Goal: Task Accomplishment & Management: Use online tool/utility

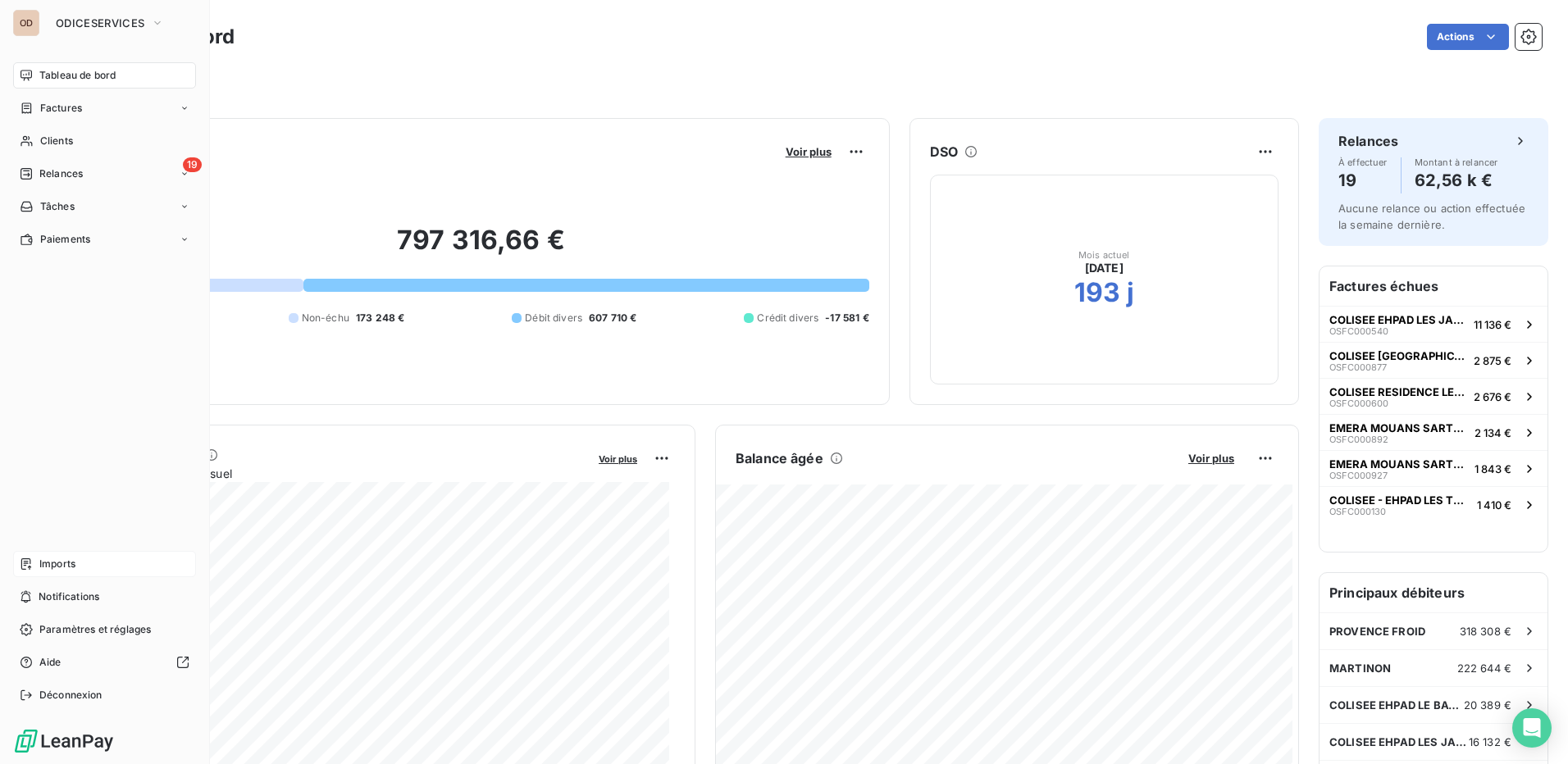
click at [111, 557] on div "Imports" at bounding box center [104, 564] width 183 height 26
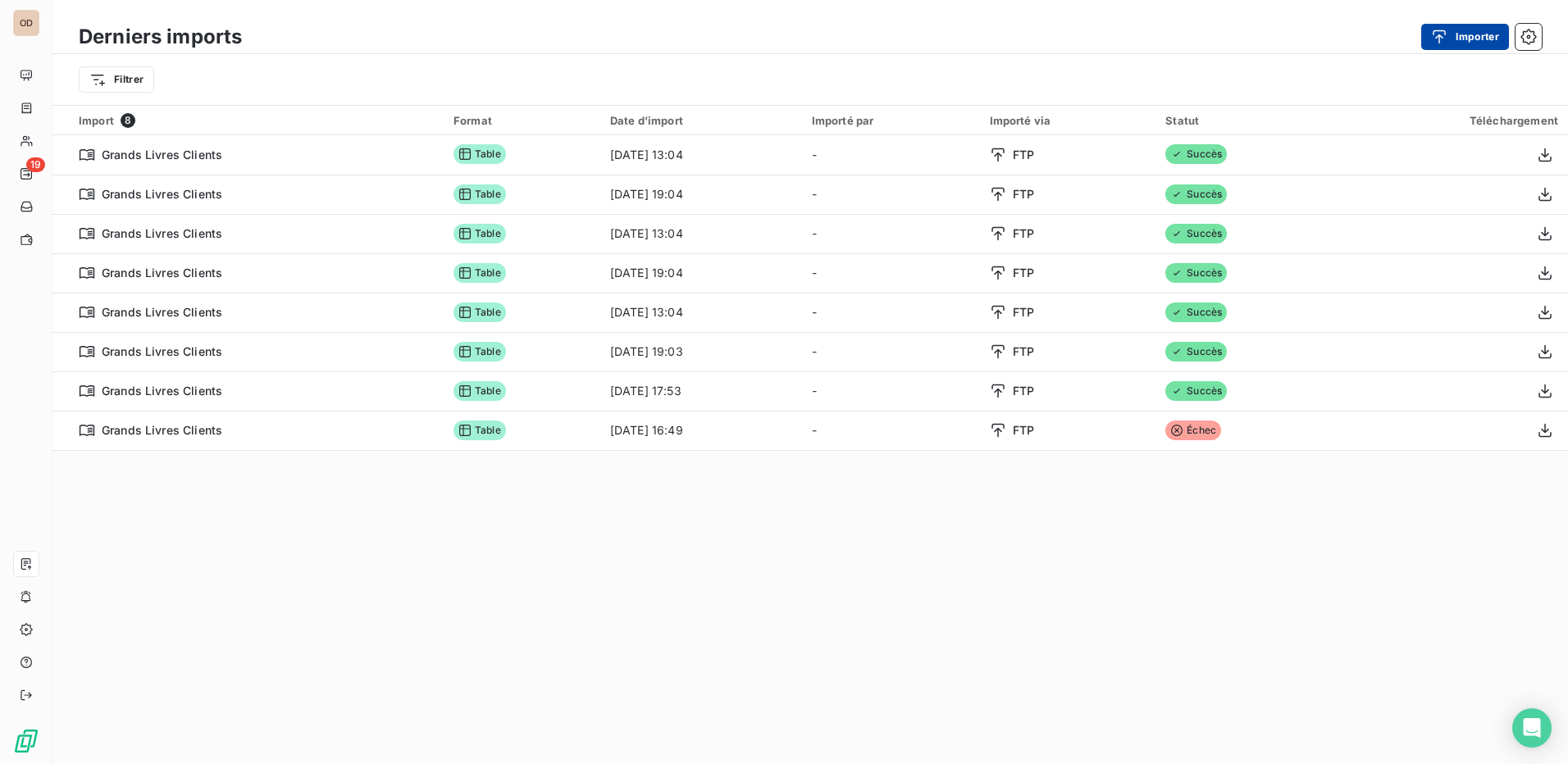
click at [1476, 36] on button "Importer" at bounding box center [1464, 37] width 88 height 26
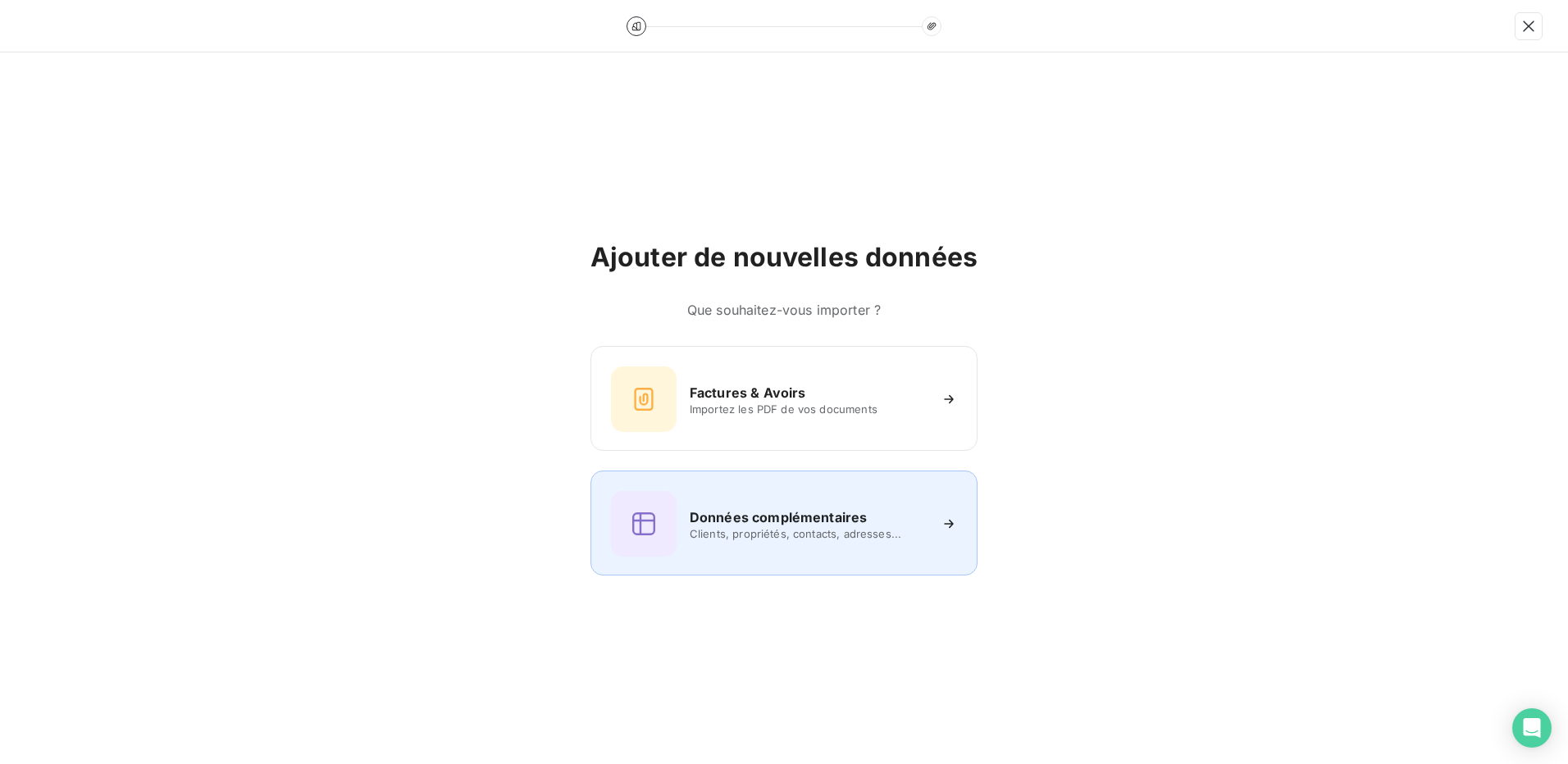
click at [746, 543] on div "Données complémentaires Clients, propriétés, contacts, adresses..." at bounding box center [784, 523] width 346 height 66
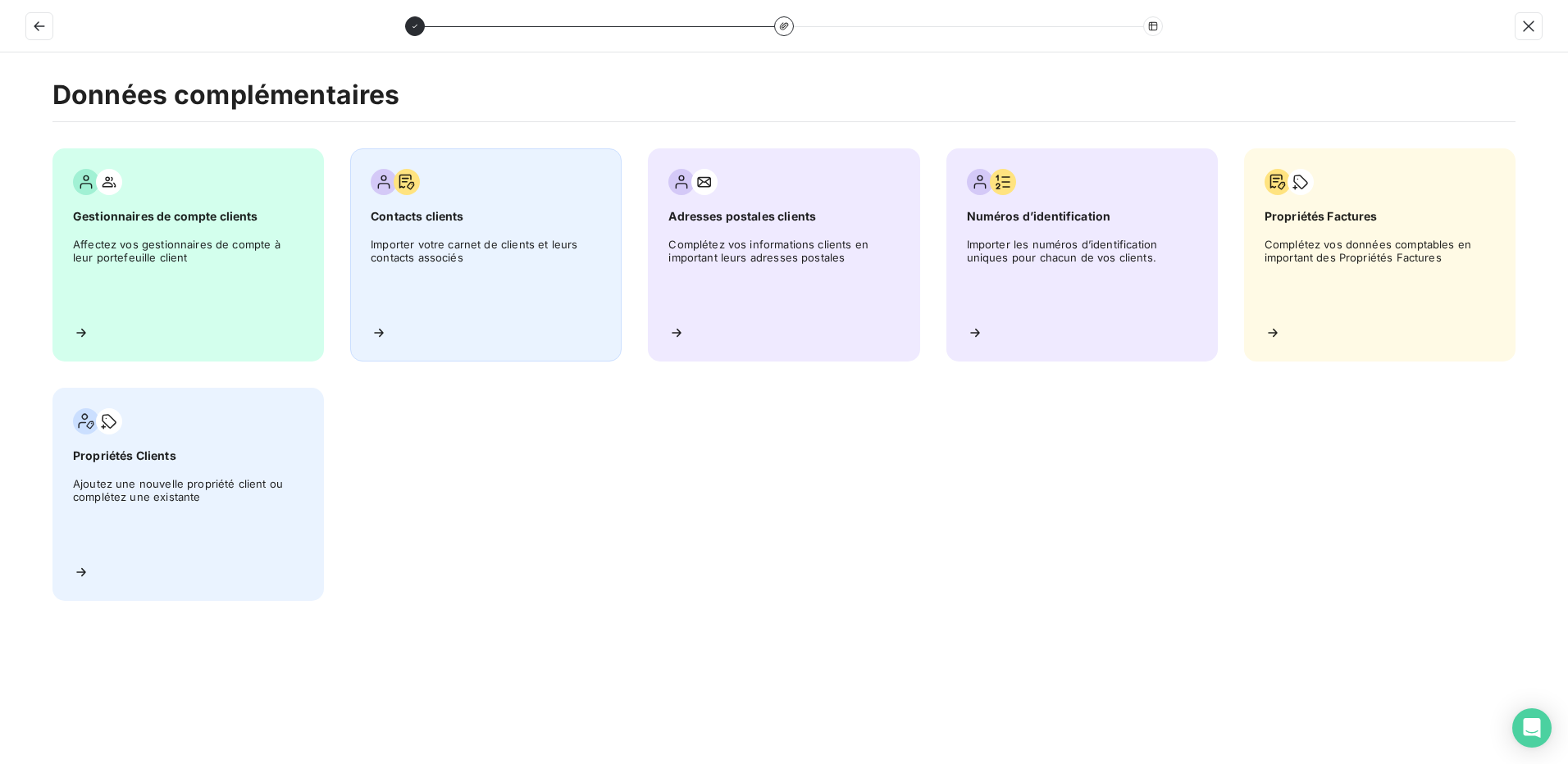
click at [527, 296] on span "Importer votre carnet de clients et leurs contacts associés" at bounding box center [486, 274] width 230 height 74
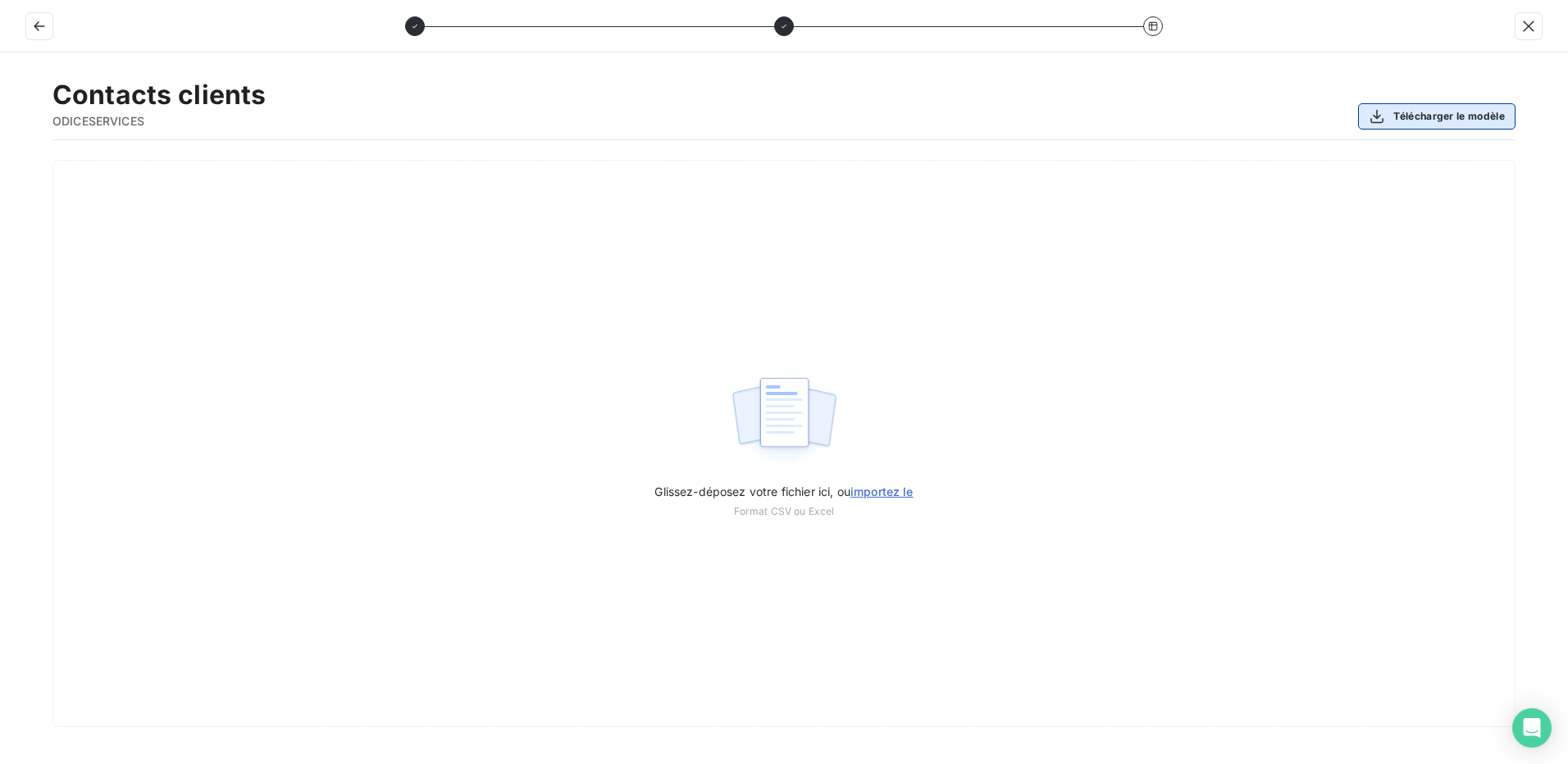
click at [1443, 119] on button "Télécharger le modèle" at bounding box center [1436, 116] width 158 height 26
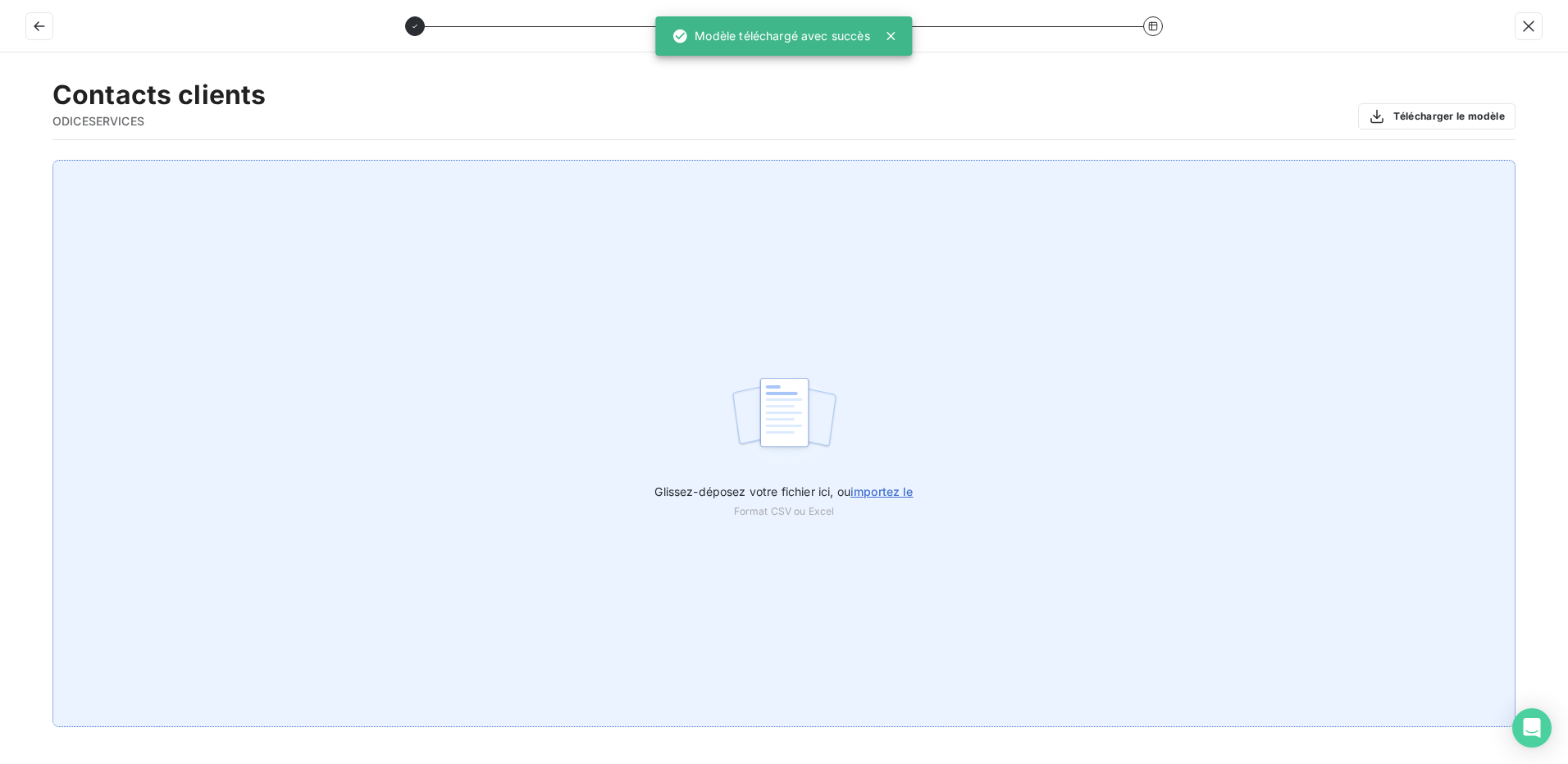
click at [880, 491] on span "importez le" at bounding box center [882, 491] width 63 height 14
click at [1, 161] on input "Glissez-déposez votre fichier ici, ou importez le" at bounding box center [0, 160] width 1 height 1
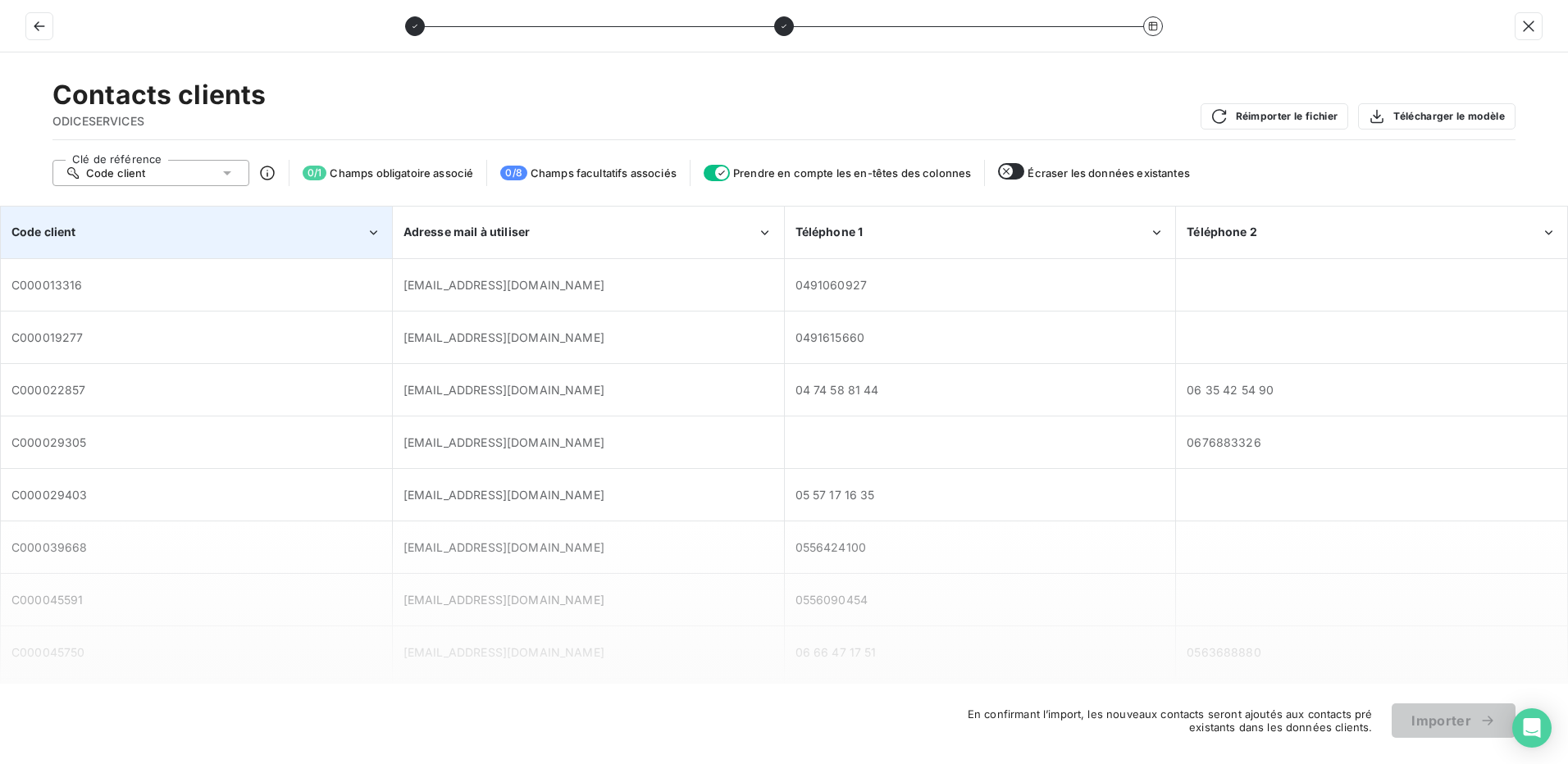
click at [208, 233] on div "Code client" at bounding box center [188, 232] width 355 height 16
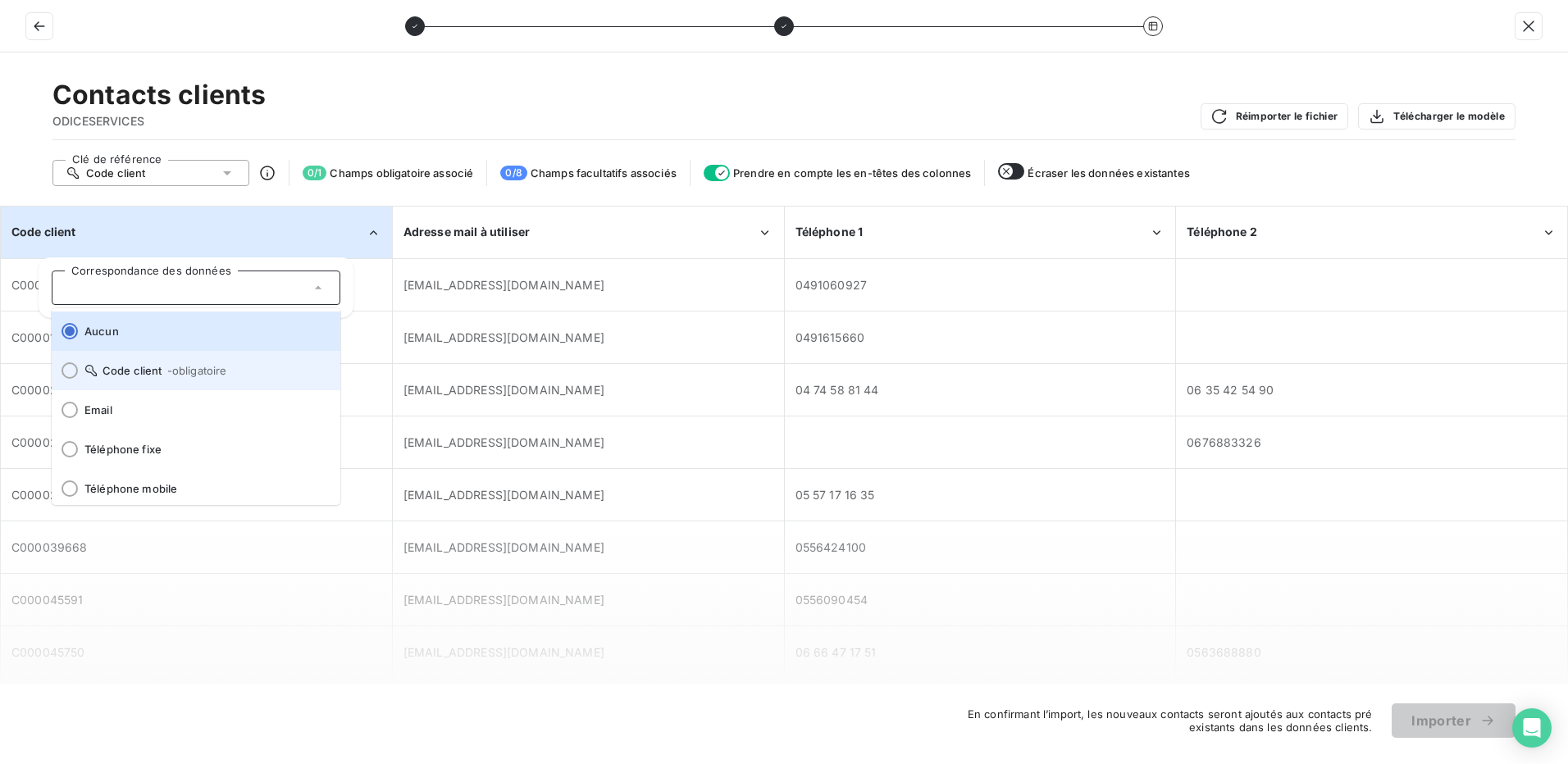
click at [67, 375] on div at bounding box center [69, 370] width 16 height 16
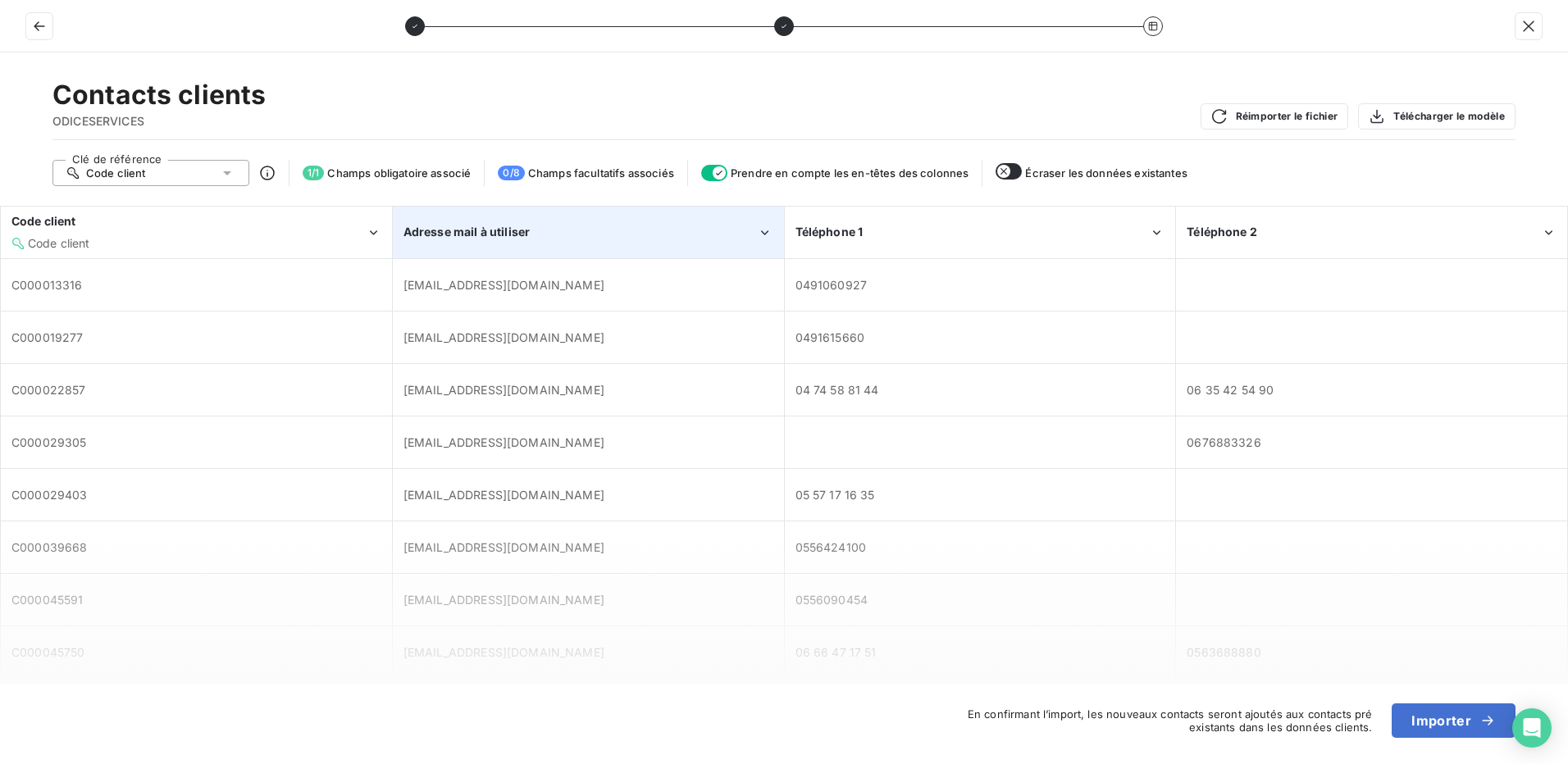
click at [533, 233] on div "Adresse mail à utiliser" at bounding box center [580, 232] width 355 height 16
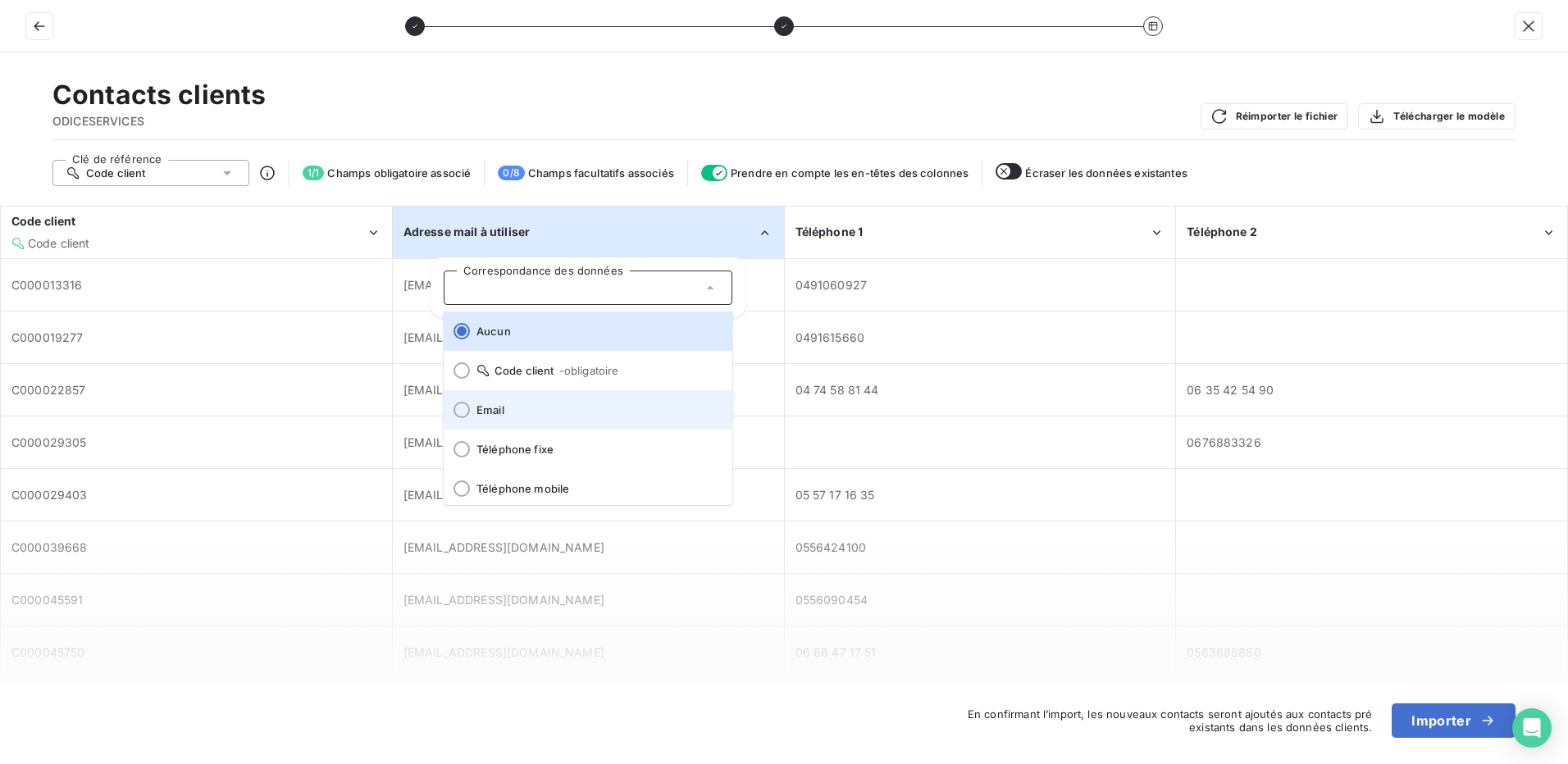
click at [464, 416] on div at bounding box center [461, 409] width 16 height 16
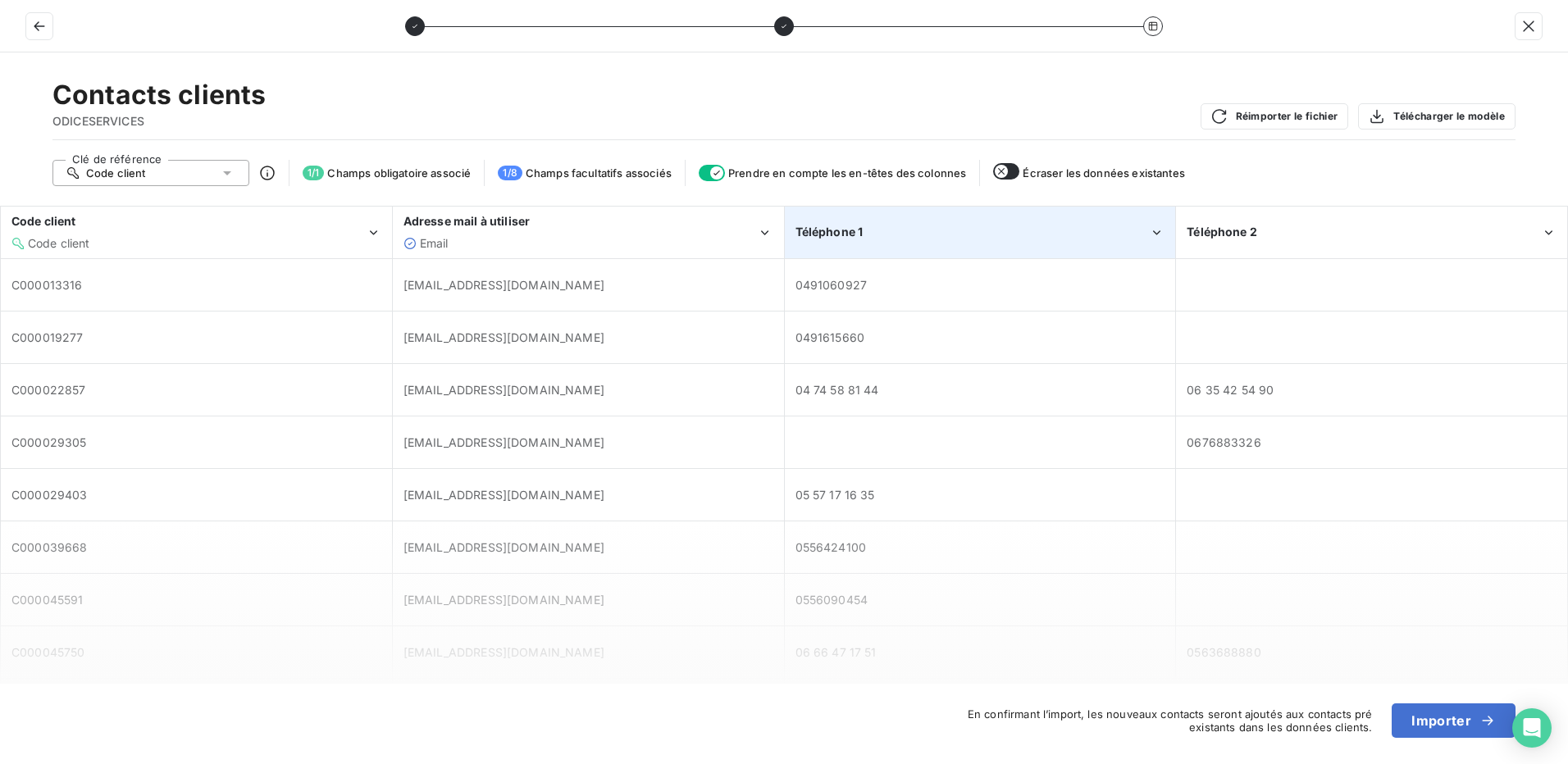
click at [952, 235] on div "Téléphone 1" at bounding box center [972, 232] width 355 height 16
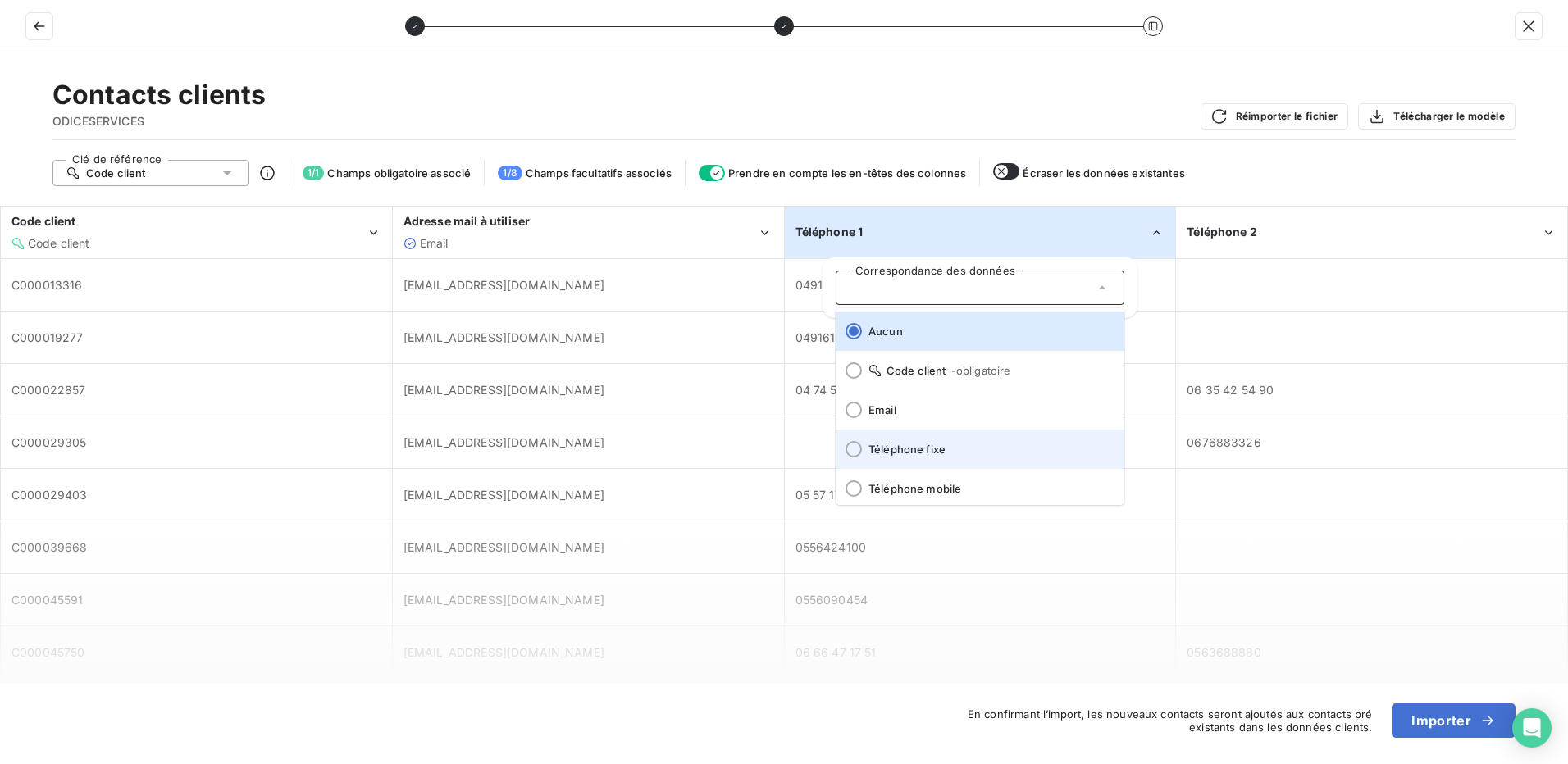
click at [860, 451] on div at bounding box center [853, 449] width 16 height 16
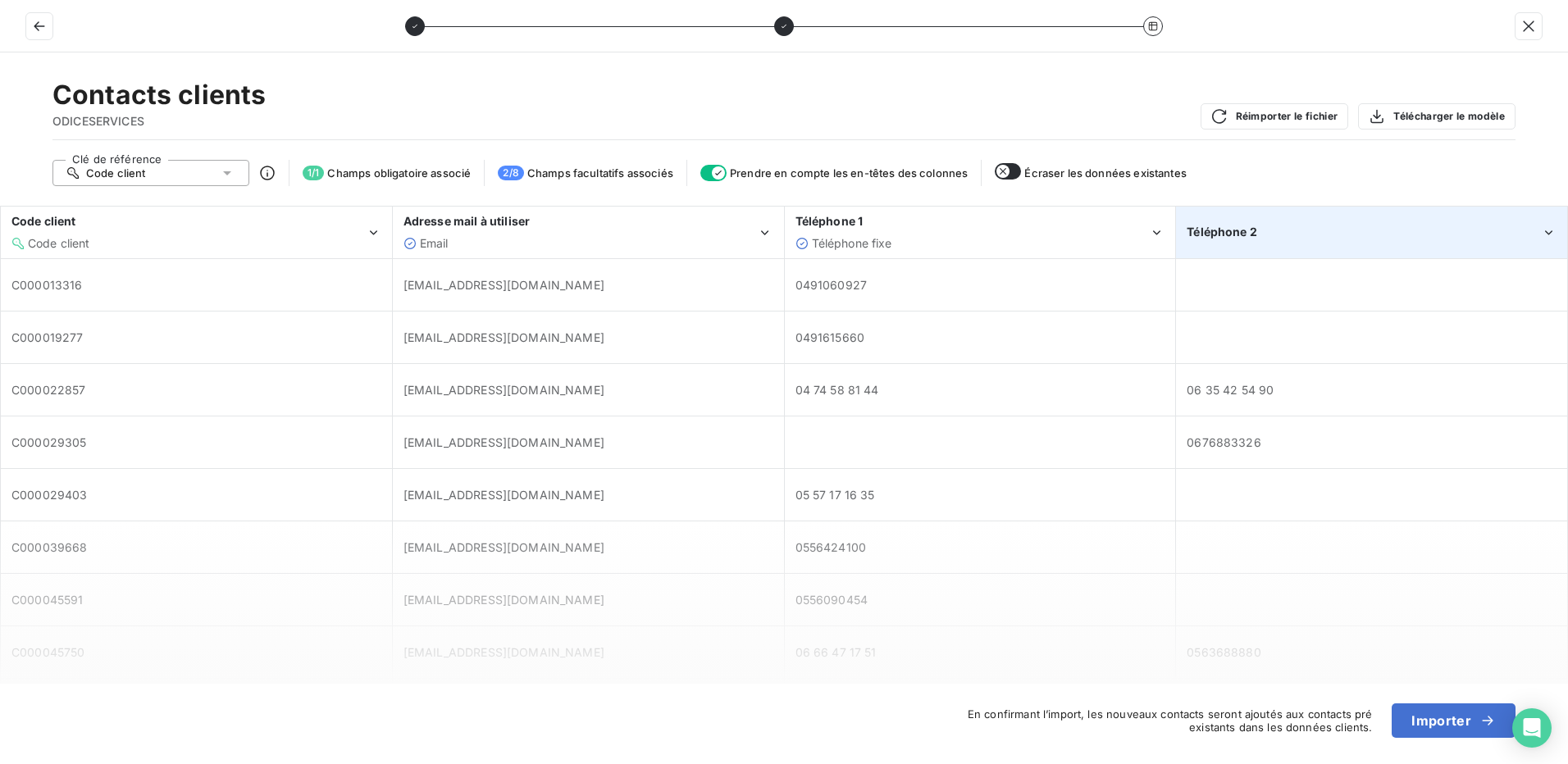
click at [1386, 232] on div "Téléphone 2" at bounding box center [1363, 232] width 355 height 16
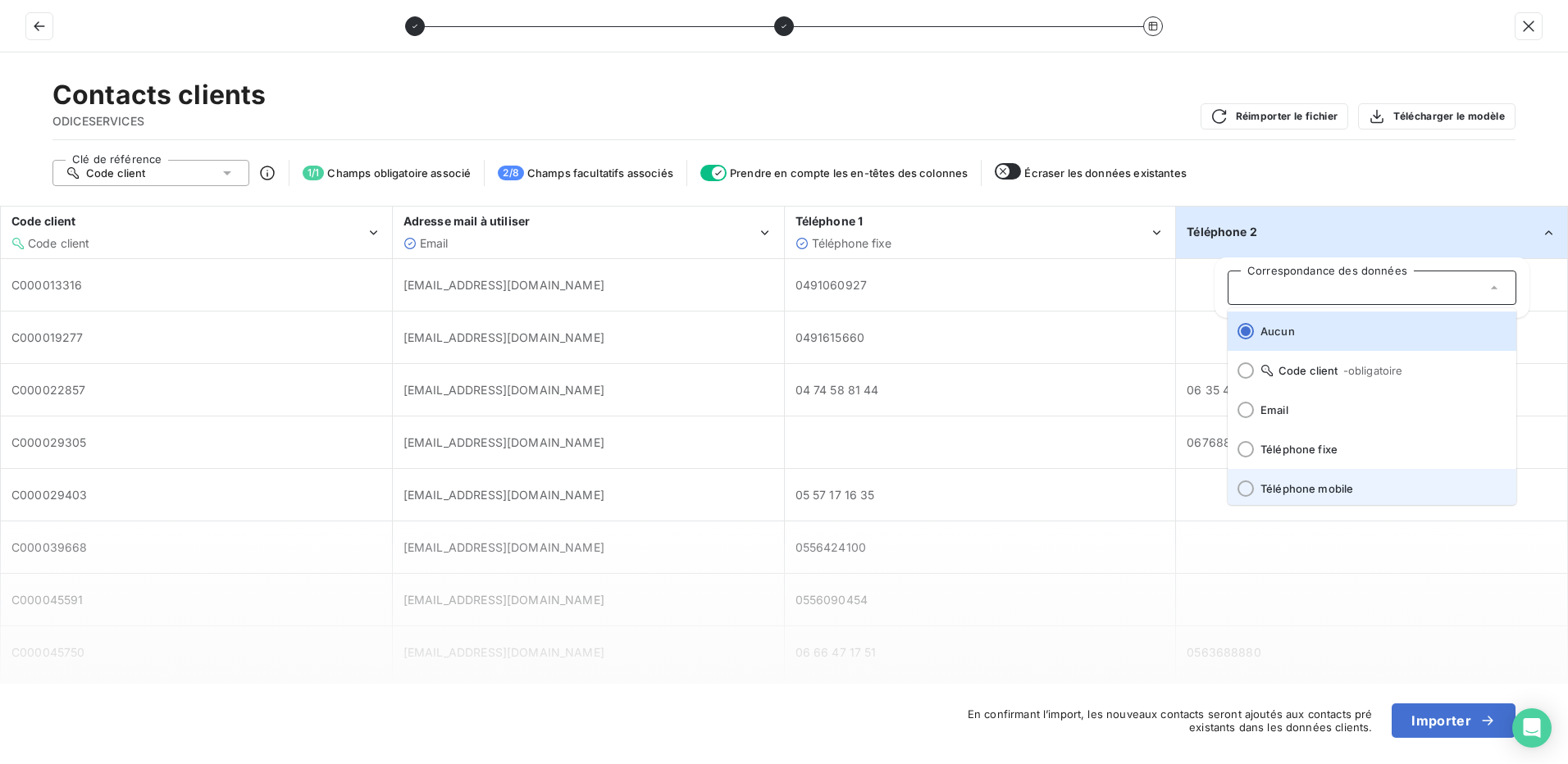
click at [1250, 482] on div at bounding box center [1245, 488] width 16 height 16
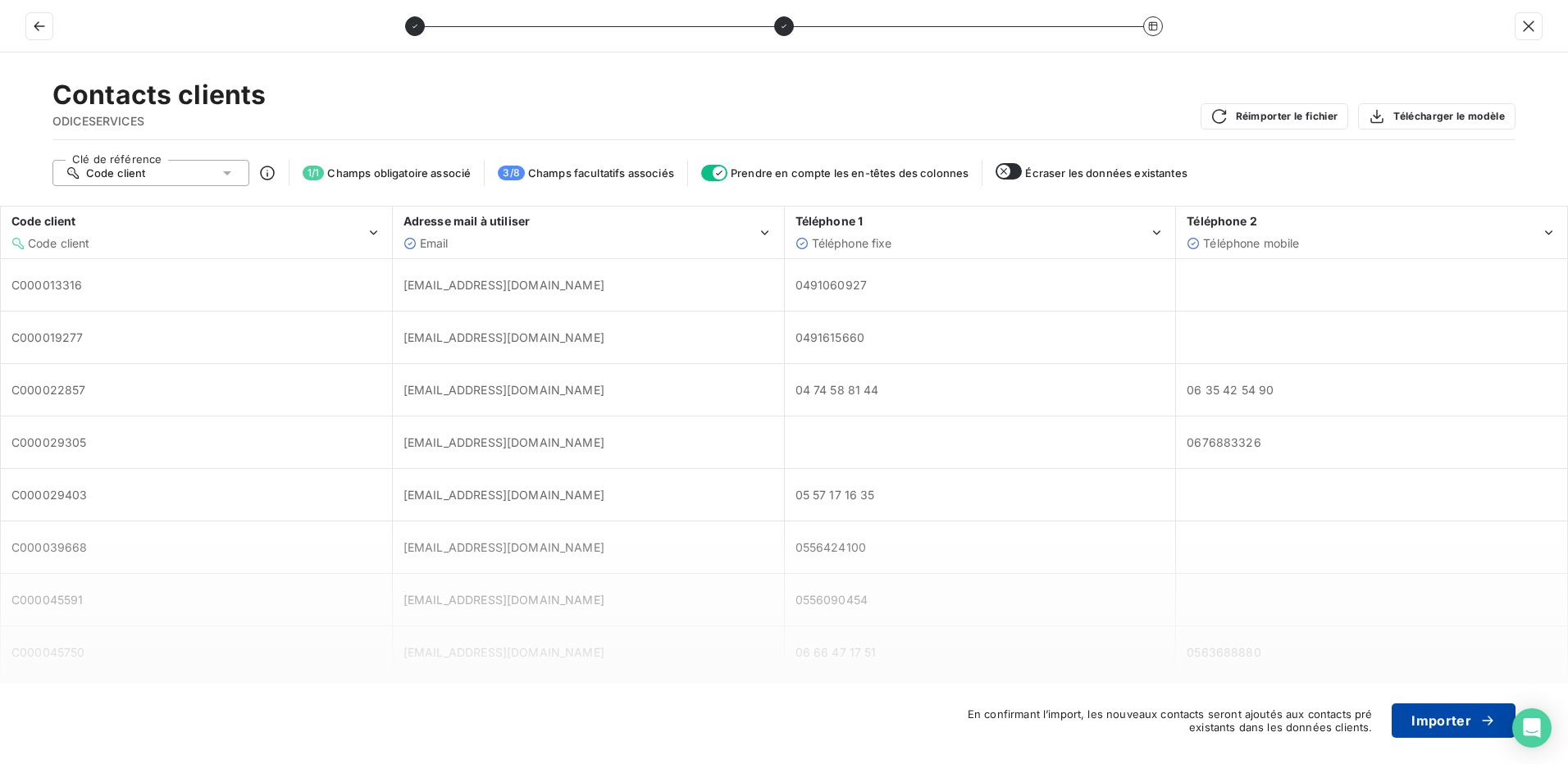
click at [1470, 722] on button "Importer" at bounding box center [1453, 720] width 124 height 34
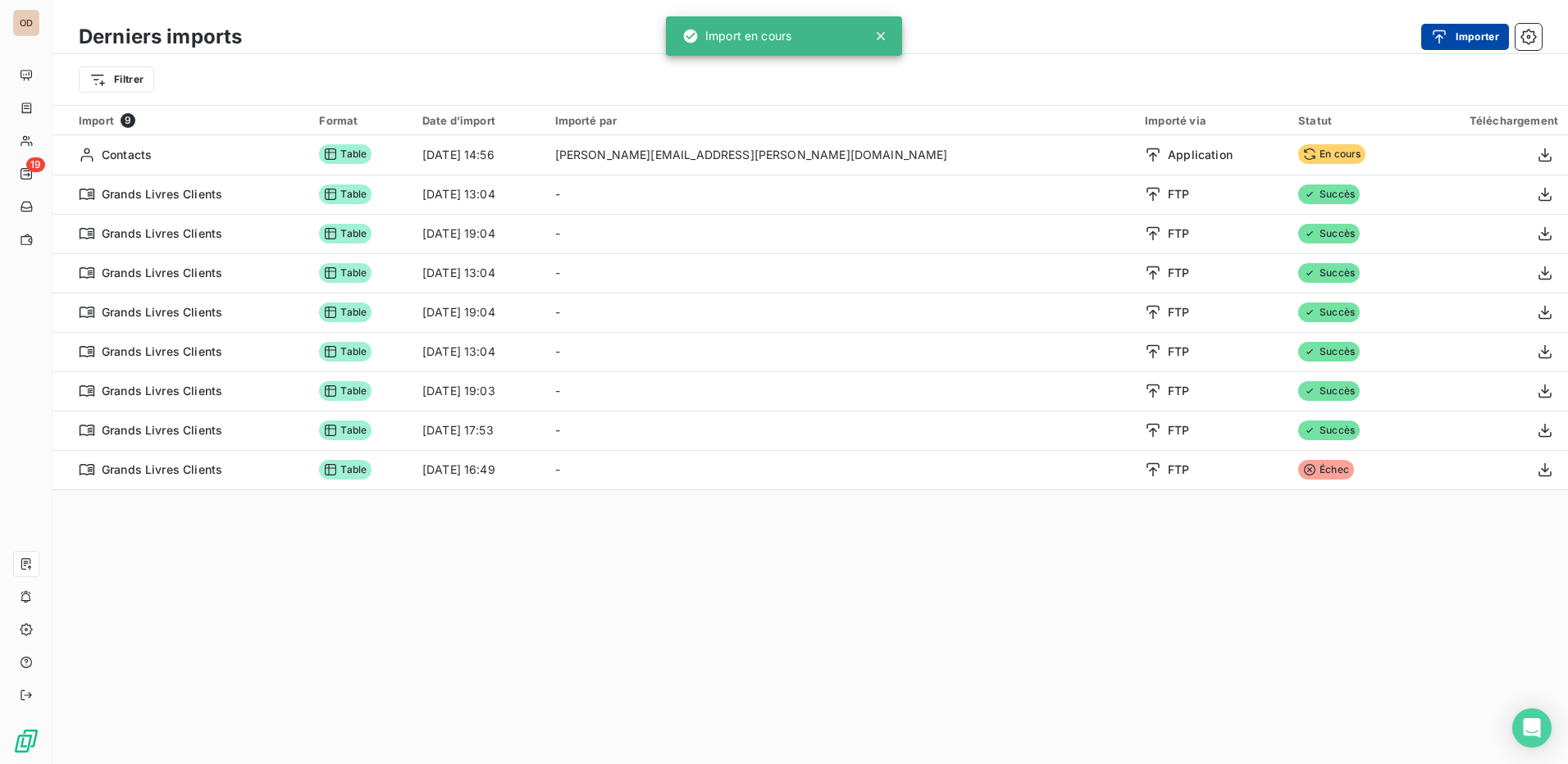
click at [1484, 32] on button "Importer" at bounding box center [1464, 37] width 88 height 26
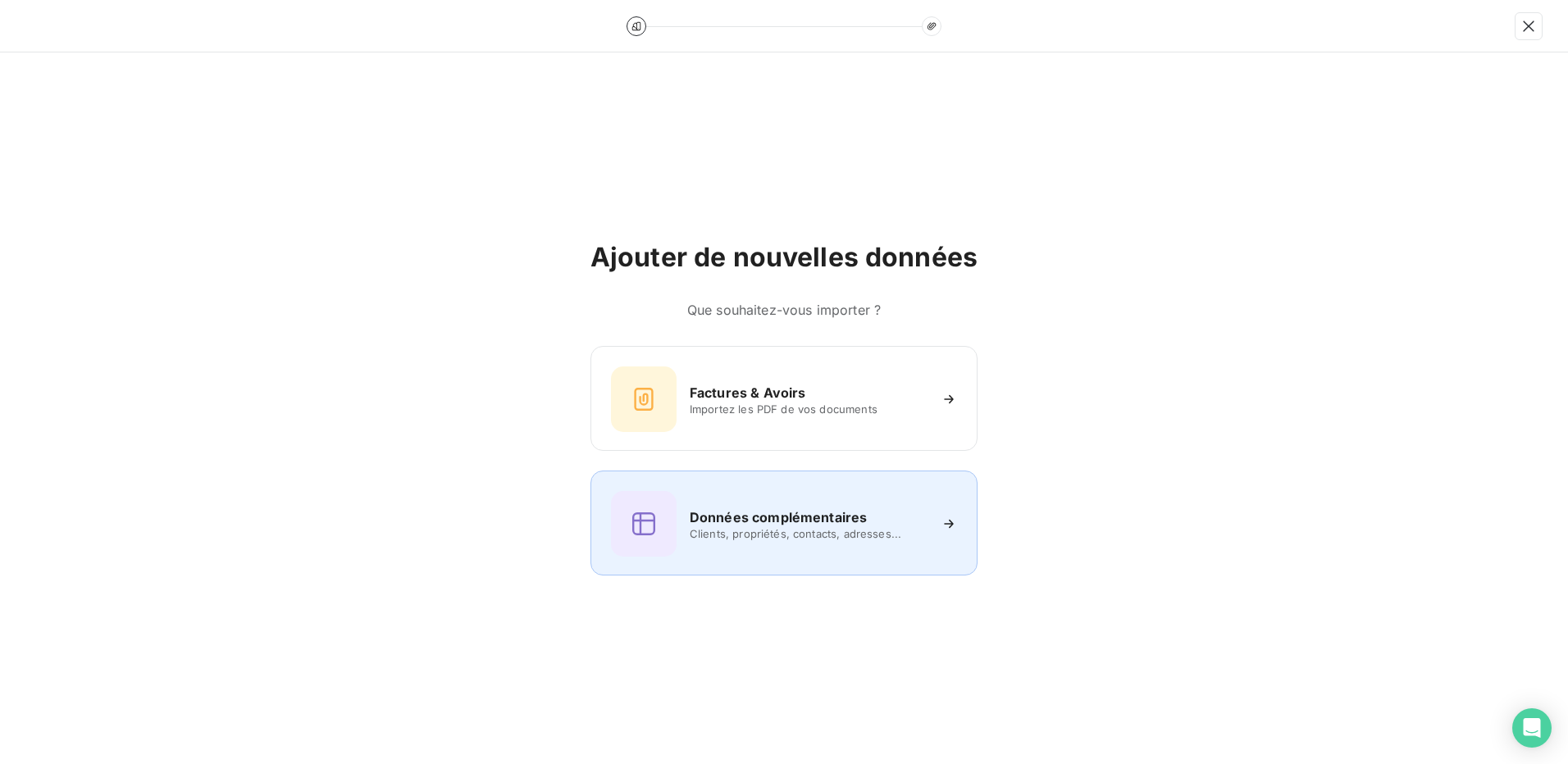
click at [760, 530] on span "Clients, propriétés, contacts, adresses..." at bounding box center [808, 533] width 238 height 13
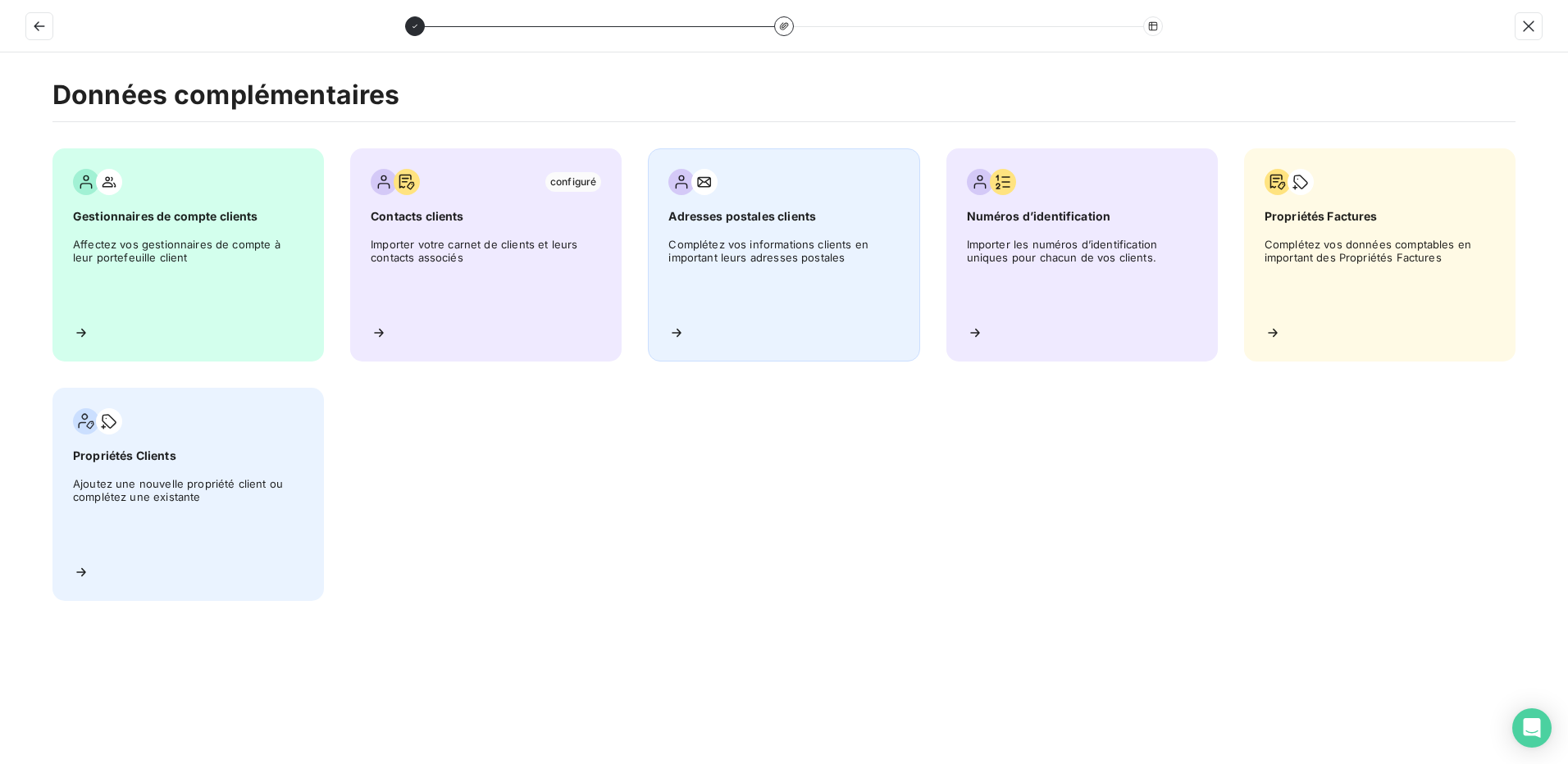
click at [774, 243] on span "Complétez vos informations clients en important leurs adresses postales" at bounding box center [783, 274] width 230 height 74
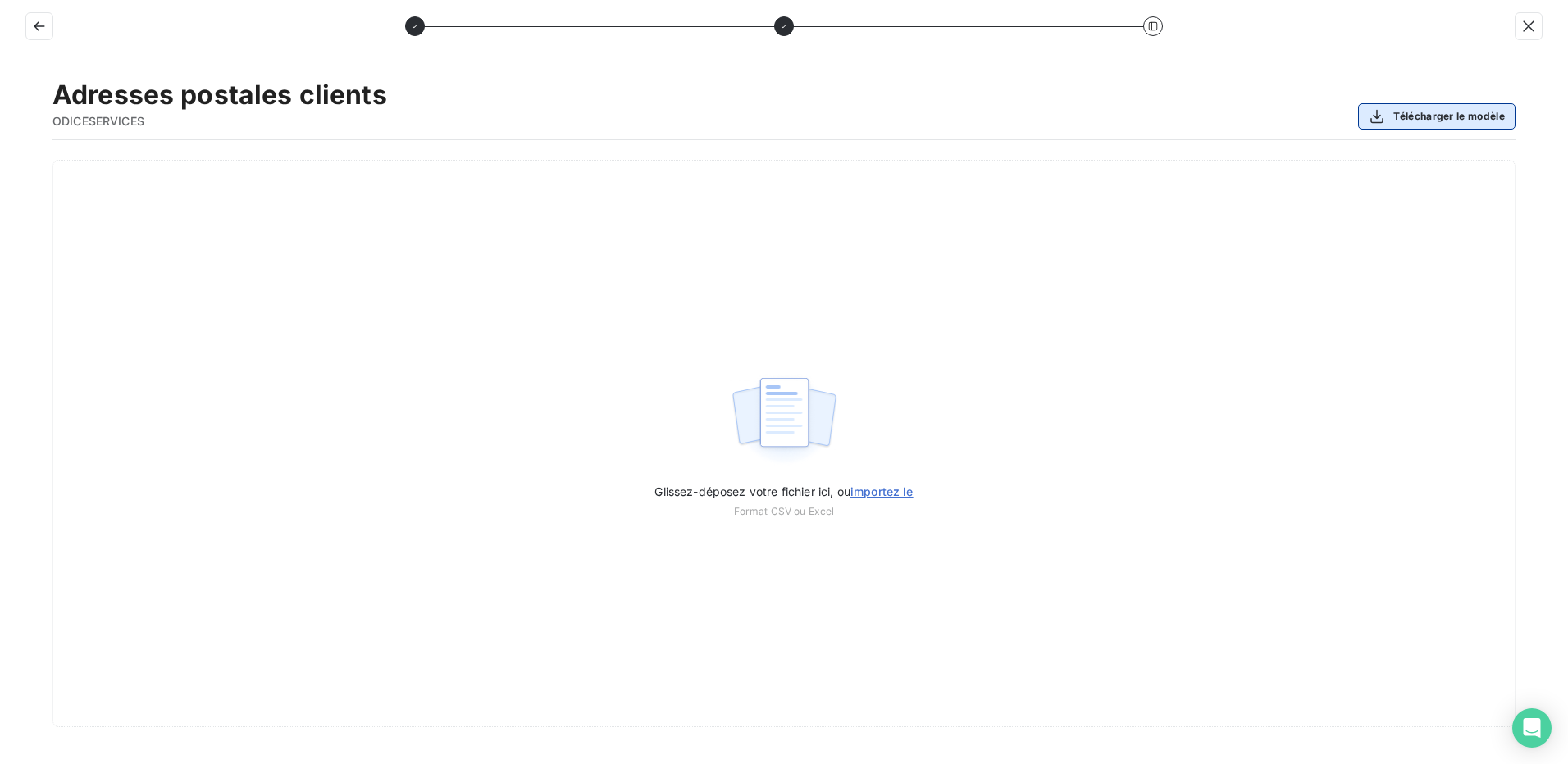
click at [1452, 122] on button "Télécharger le modèle" at bounding box center [1436, 116] width 158 height 26
